Goal: Book appointment/travel/reservation

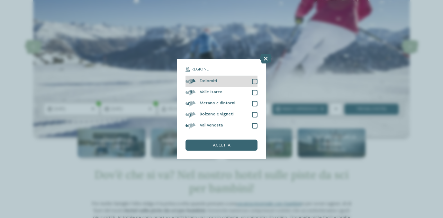
click at [254, 81] on div at bounding box center [255, 82] width 6 height 6
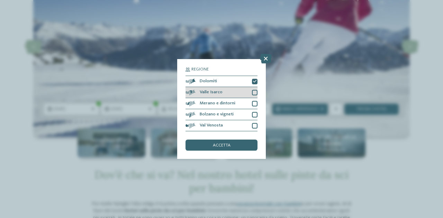
click at [252, 93] on div "Valle Isarco" at bounding box center [221, 92] width 72 height 11
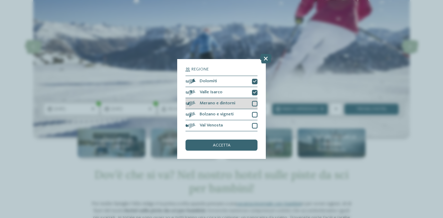
click at [252, 106] on div at bounding box center [255, 104] width 6 height 6
click at [255, 119] on div "Bolzano e vigneti" at bounding box center [221, 114] width 72 height 11
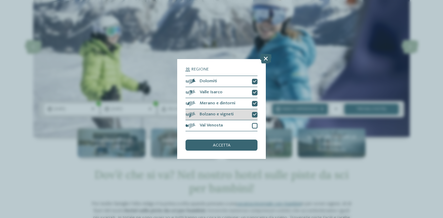
click at [254, 116] on icon at bounding box center [254, 114] width 3 height 3
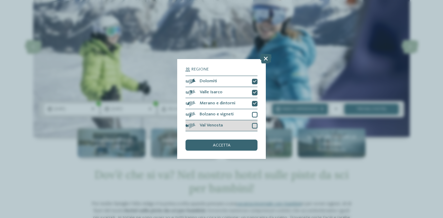
click at [255, 127] on div at bounding box center [255, 126] width 6 height 6
click at [235, 150] on div "accetta" at bounding box center [221, 145] width 72 height 11
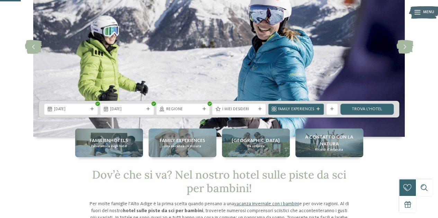
click at [262, 113] on div "I miei desideri" at bounding box center [238, 109] width 53 height 11
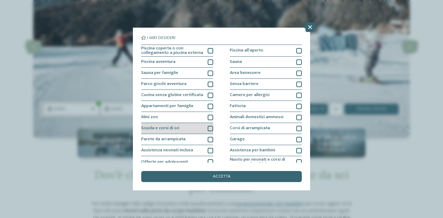
click at [210, 129] on div at bounding box center [211, 129] width 6 height 6
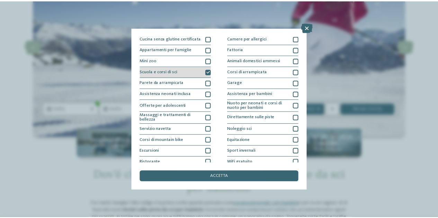
scroll to position [72, 0]
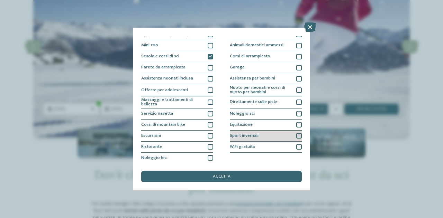
click at [297, 136] on div at bounding box center [299, 136] width 6 height 6
click at [295, 140] on div "Sport invernali" at bounding box center [266, 136] width 72 height 11
click at [293, 139] on div "Sport invernali" at bounding box center [266, 136] width 72 height 11
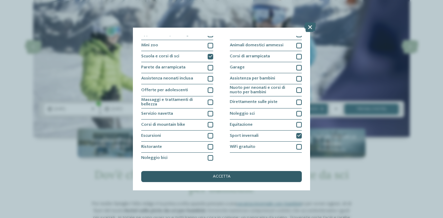
click at [239, 182] on div "accetta" at bounding box center [221, 176] width 161 height 11
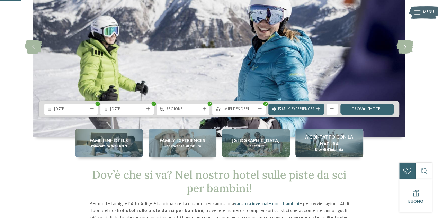
click at [320, 109] on div at bounding box center [318, 109] width 6 height 3
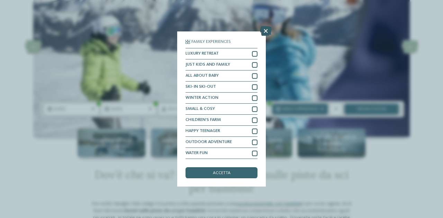
click at [264, 31] on icon at bounding box center [266, 31] width 12 height 10
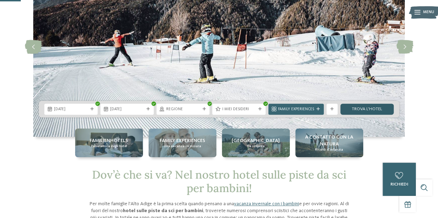
click at [375, 113] on link "trova l’hotel" at bounding box center [366, 109] width 53 height 11
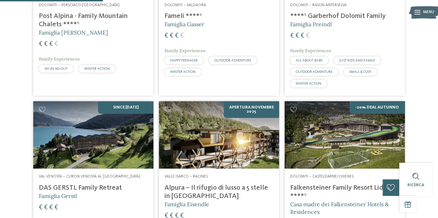
scroll to position [282, 0]
